Goal: Find specific page/section

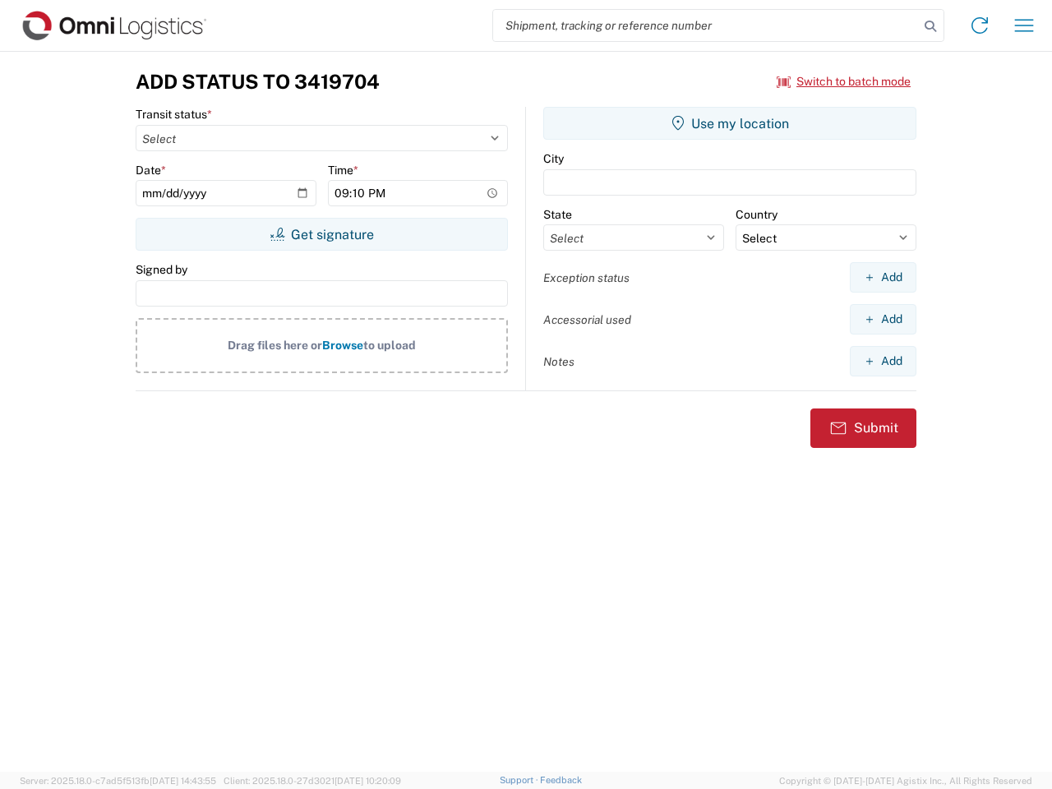
click at [706, 25] on input "search" at bounding box center [706, 25] width 426 height 31
click at [930, 26] on icon at bounding box center [930, 26] width 23 height 23
click at [979, 25] on icon at bounding box center [979, 25] width 26 height 26
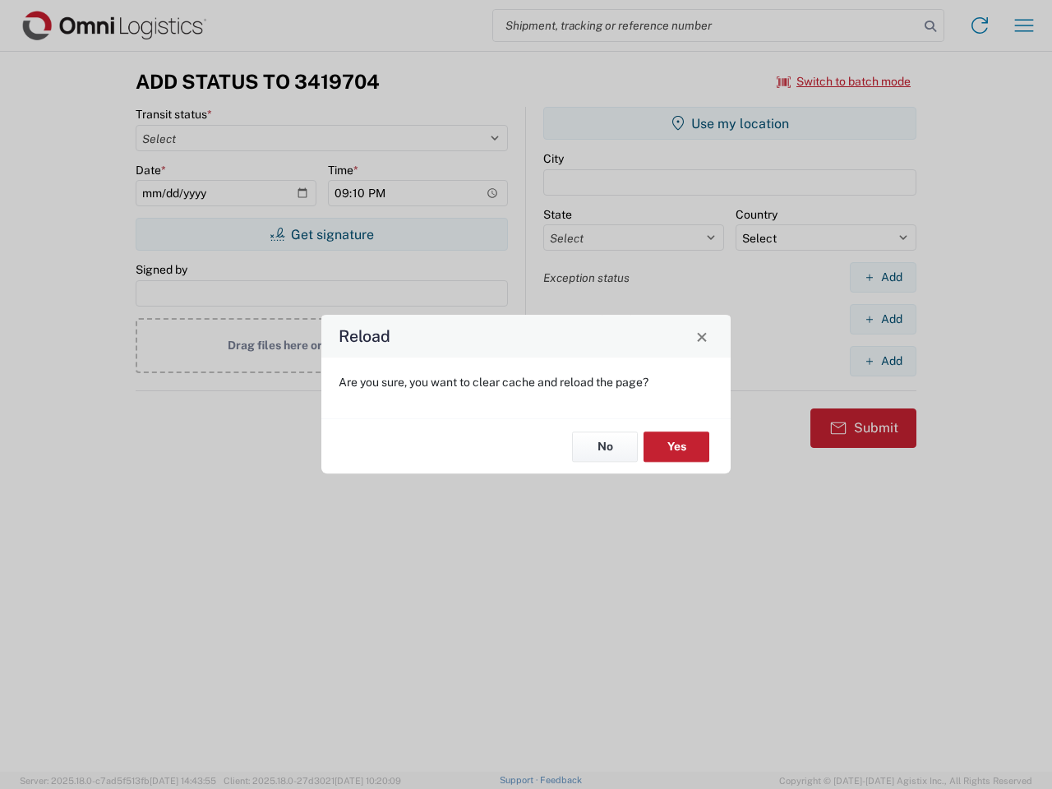
click at [844, 81] on div "Reload Are you sure, you want to clear cache and reload the page? No Yes" at bounding box center [526, 394] width 1052 height 789
click at [321, 234] on div "Reload Are you sure, you want to clear cache and reload the page? No Yes" at bounding box center [526, 394] width 1052 height 789
click at [730, 123] on div "Reload Are you sure, you want to clear cache and reload the page? No Yes" at bounding box center [526, 394] width 1052 height 789
click at [882, 277] on div "Reload Are you sure, you want to clear cache and reload the page? No Yes" at bounding box center [526, 394] width 1052 height 789
click at [882, 319] on div "Reload Are you sure, you want to clear cache and reload the page? No Yes" at bounding box center [526, 394] width 1052 height 789
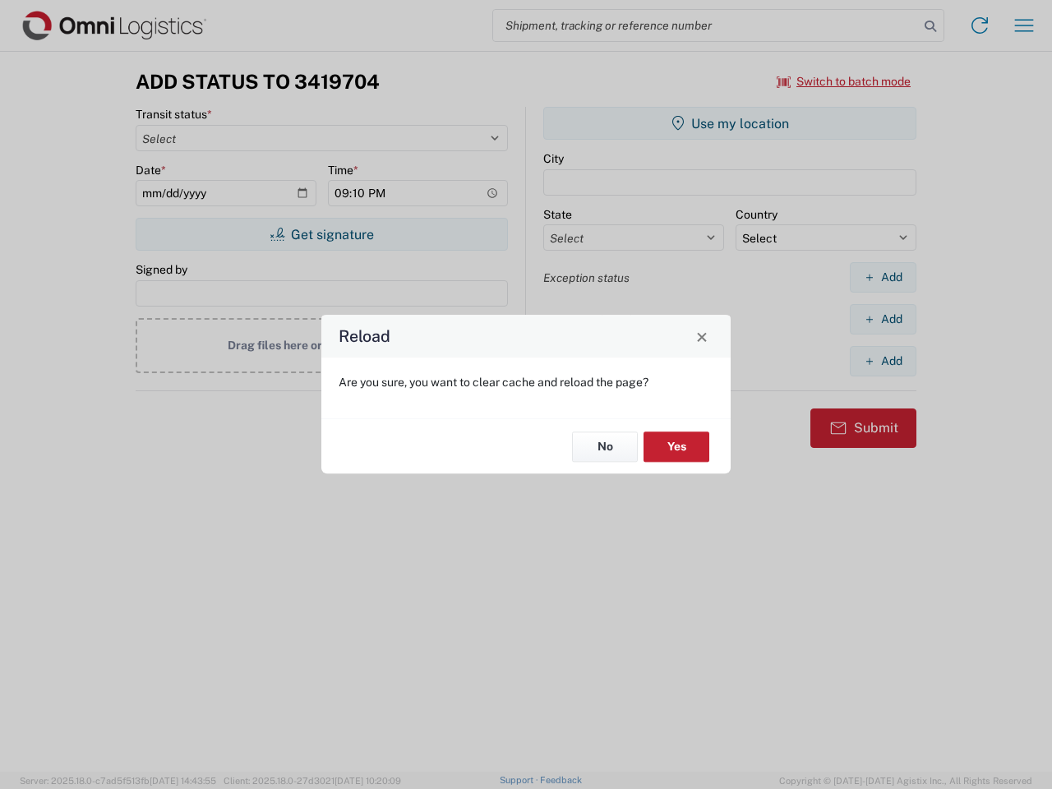
click at [882, 361] on div "Reload Are you sure, you want to clear cache and reload the page? No Yes" at bounding box center [526, 394] width 1052 height 789
